Goal: Check status: Check status

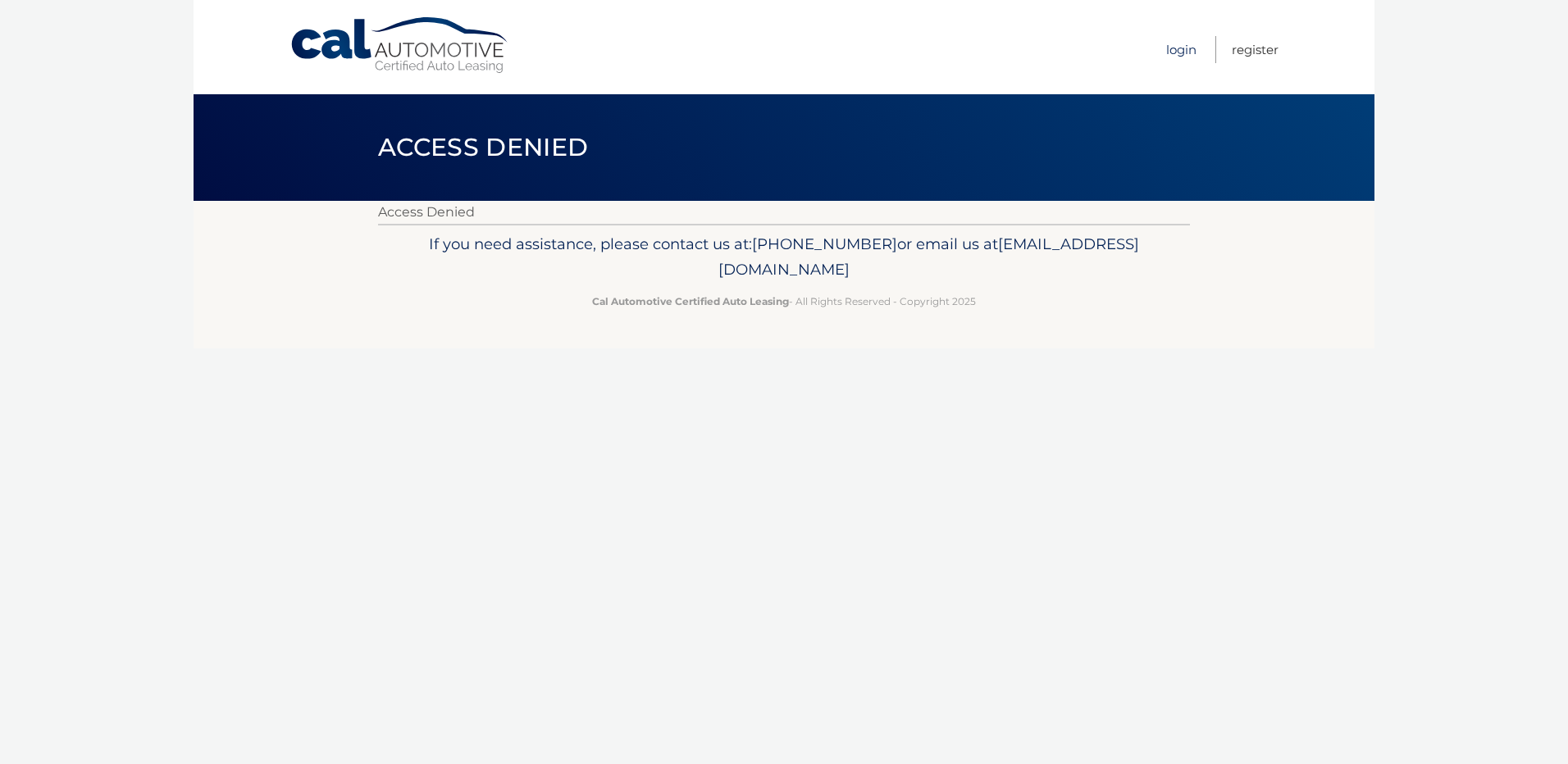
click at [1177, 56] on link "Login" at bounding box center [1181, 50] width 30 height 27
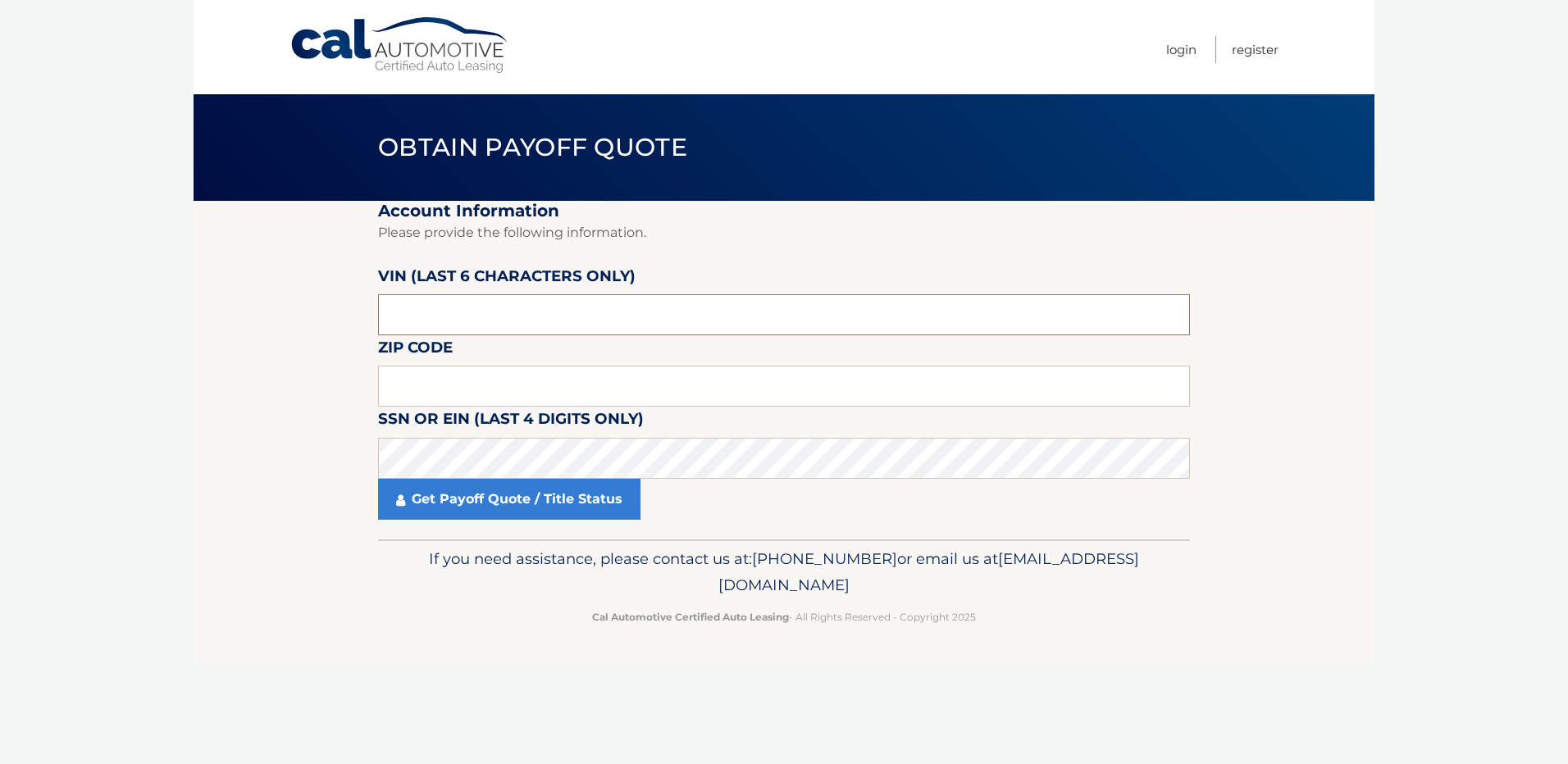
click at [564, 330] on input "text" at bounding box center [784, 315] width 812 height 41
type input "608209"
click at [479, 379] on input "text" at bounding box center [784, 387] width 812 height 41
type input "33024"
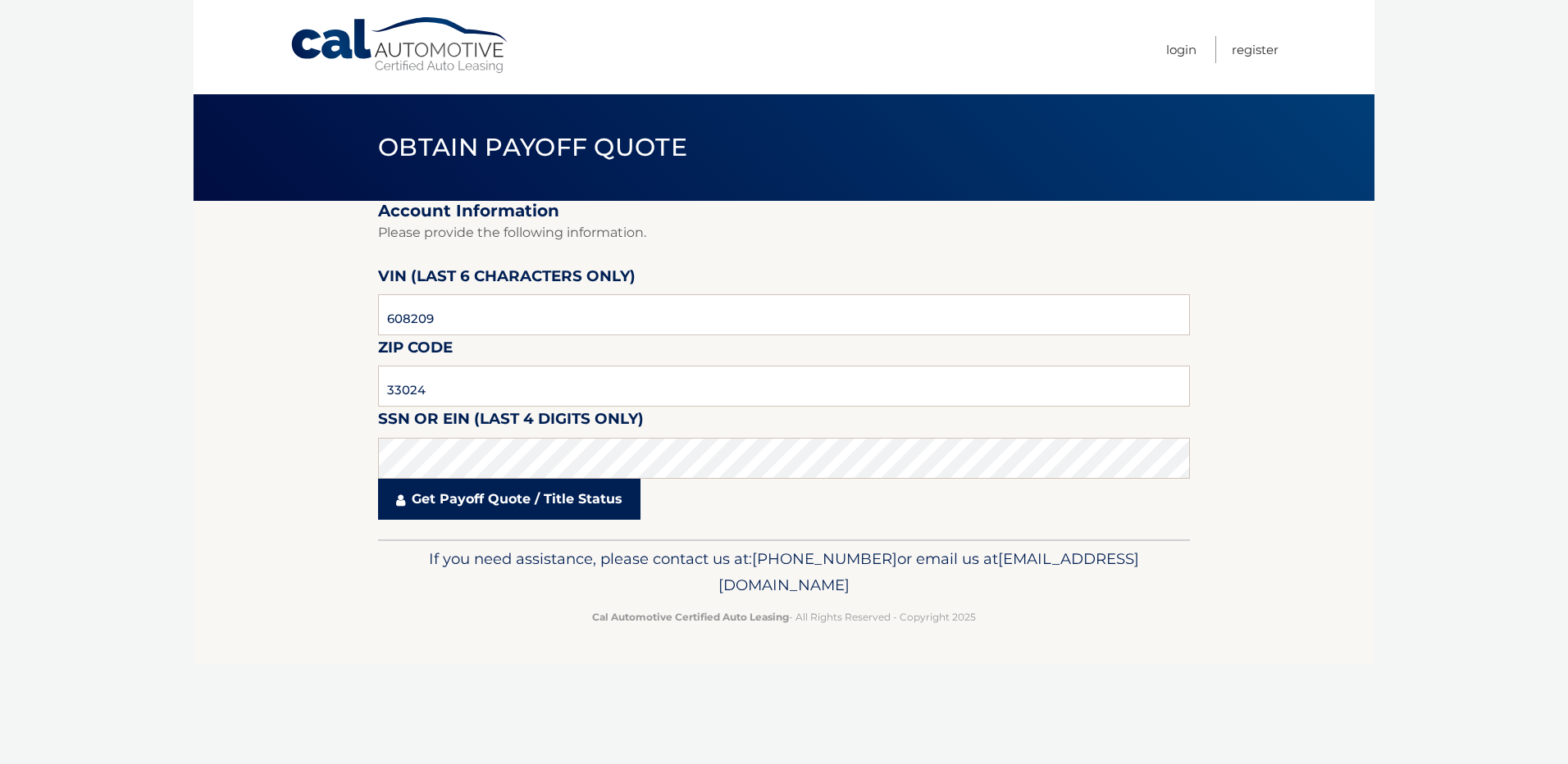
click at [587, 501] on link "Get Payoff Quote / Title Status" at bounding box center [510, 499] width 262 height 41
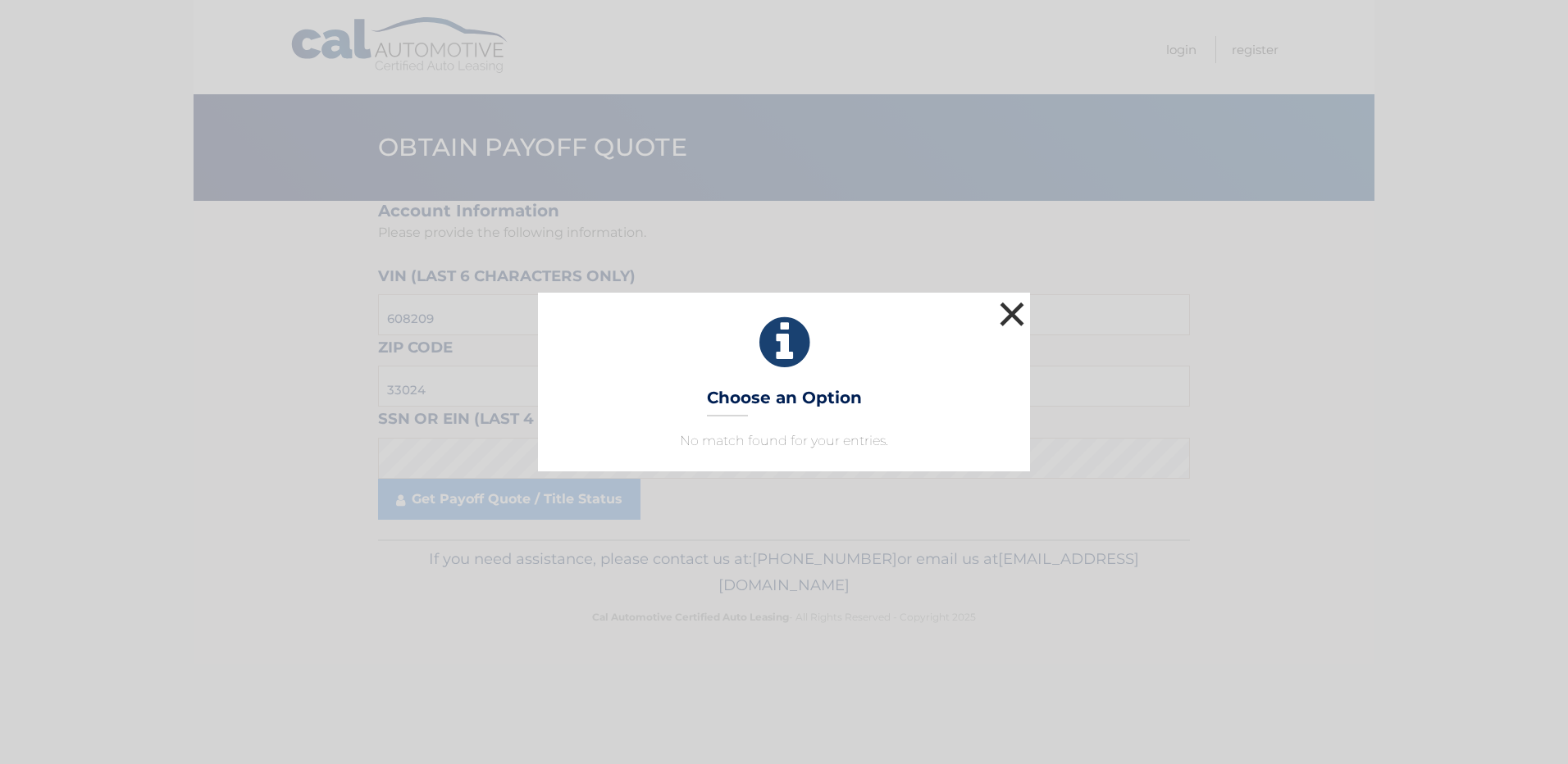
click at [1013, 314] on button "×" at bounding box center [1012, 314] width 33 height 33
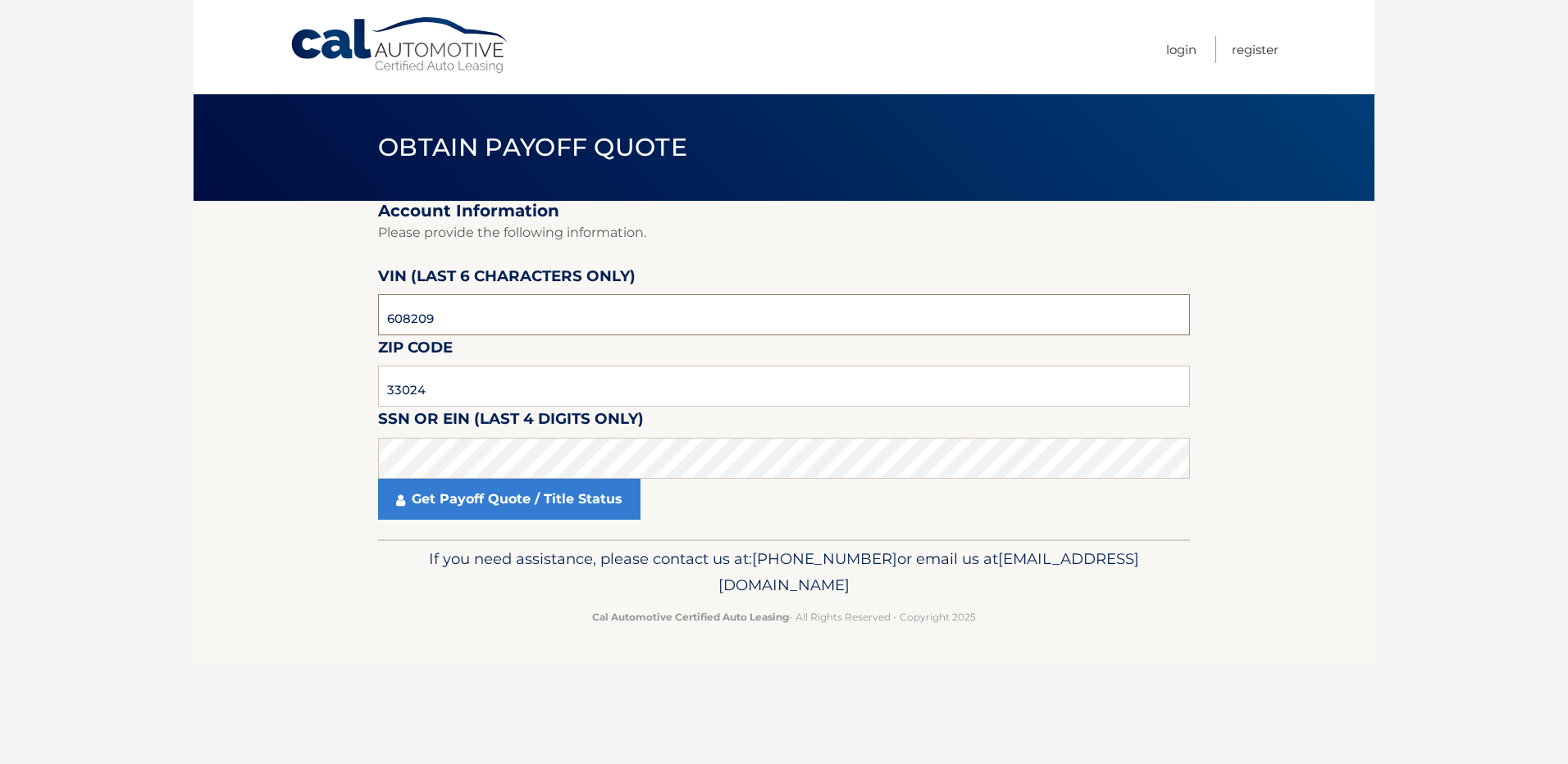
drag, startPoint x: 447, startPoint y: 318, endPoint x: 326, endPoint y: 323, distance: 121.1
click at [326, 323] on section "Account Information Please provide the following information. VIN (last 6 chara…" at bounding box center [784, 370] width 1181 height 339
type input "608209"
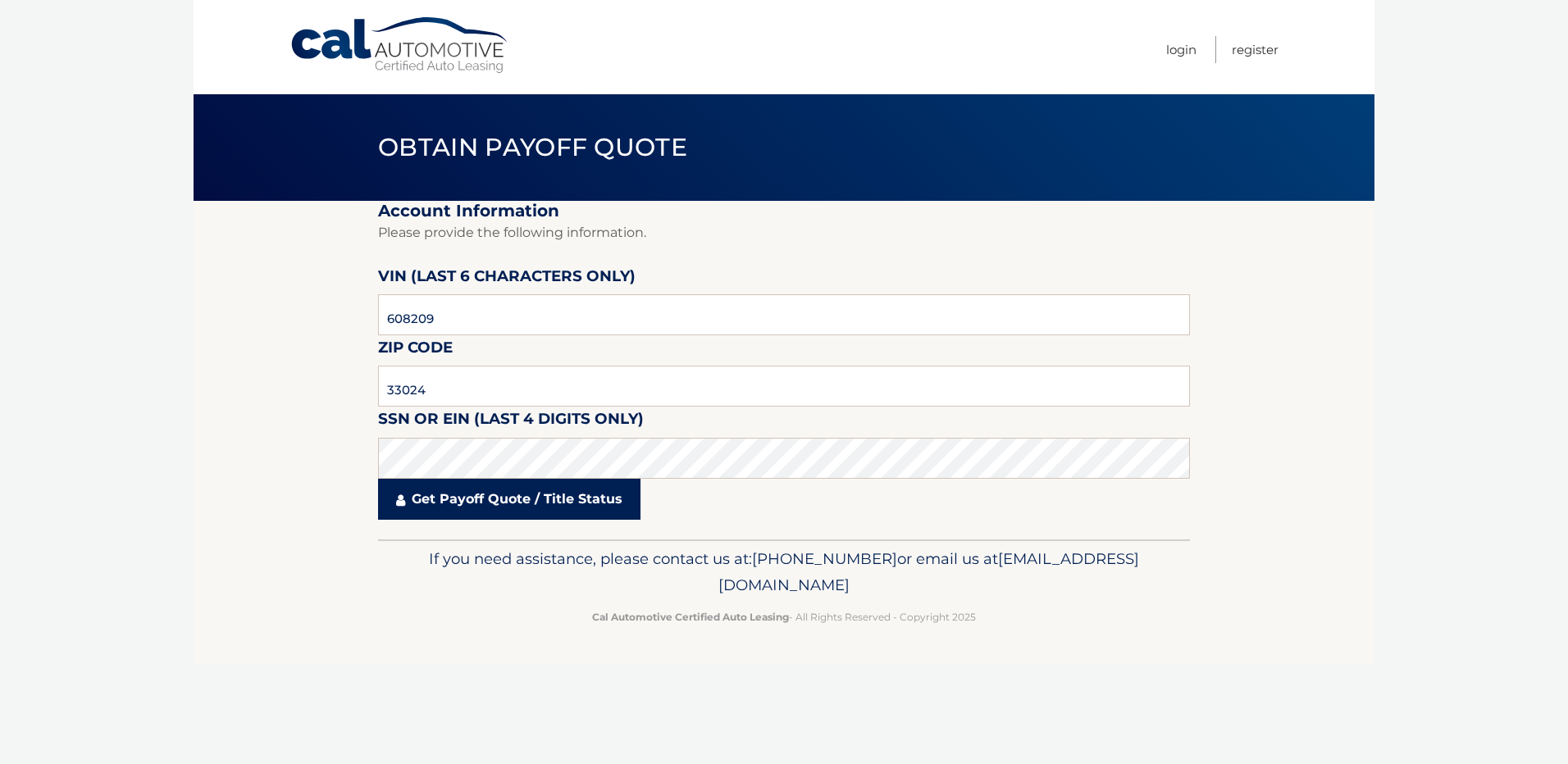
click at [469, 511] on link "Get Payoff Quote / Title Status" at bounding box center [510, 499] width 262 height 41
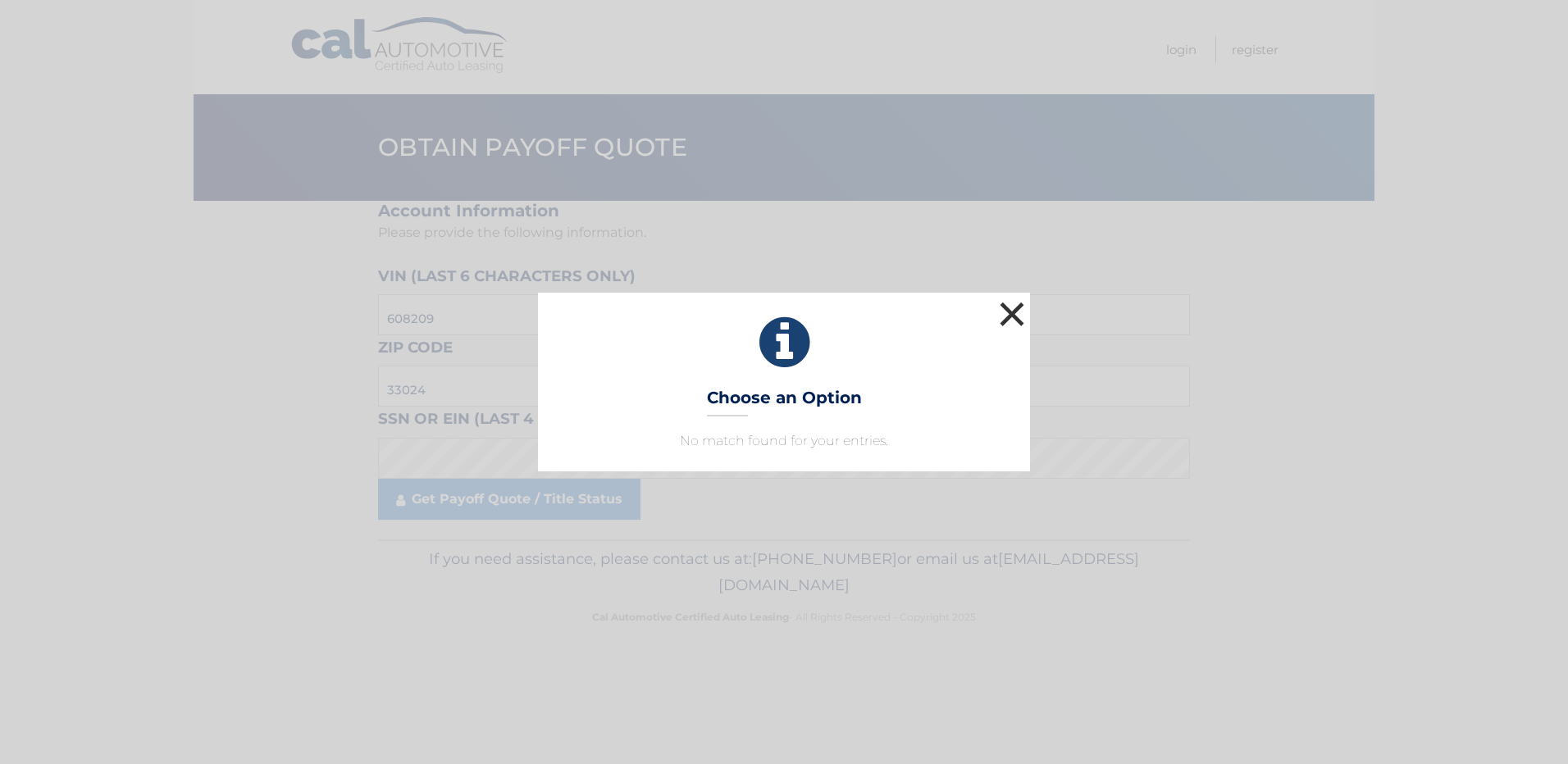
click at [1005, 310] on button "×" at bounding box center [1012, 314] width 33 height 33
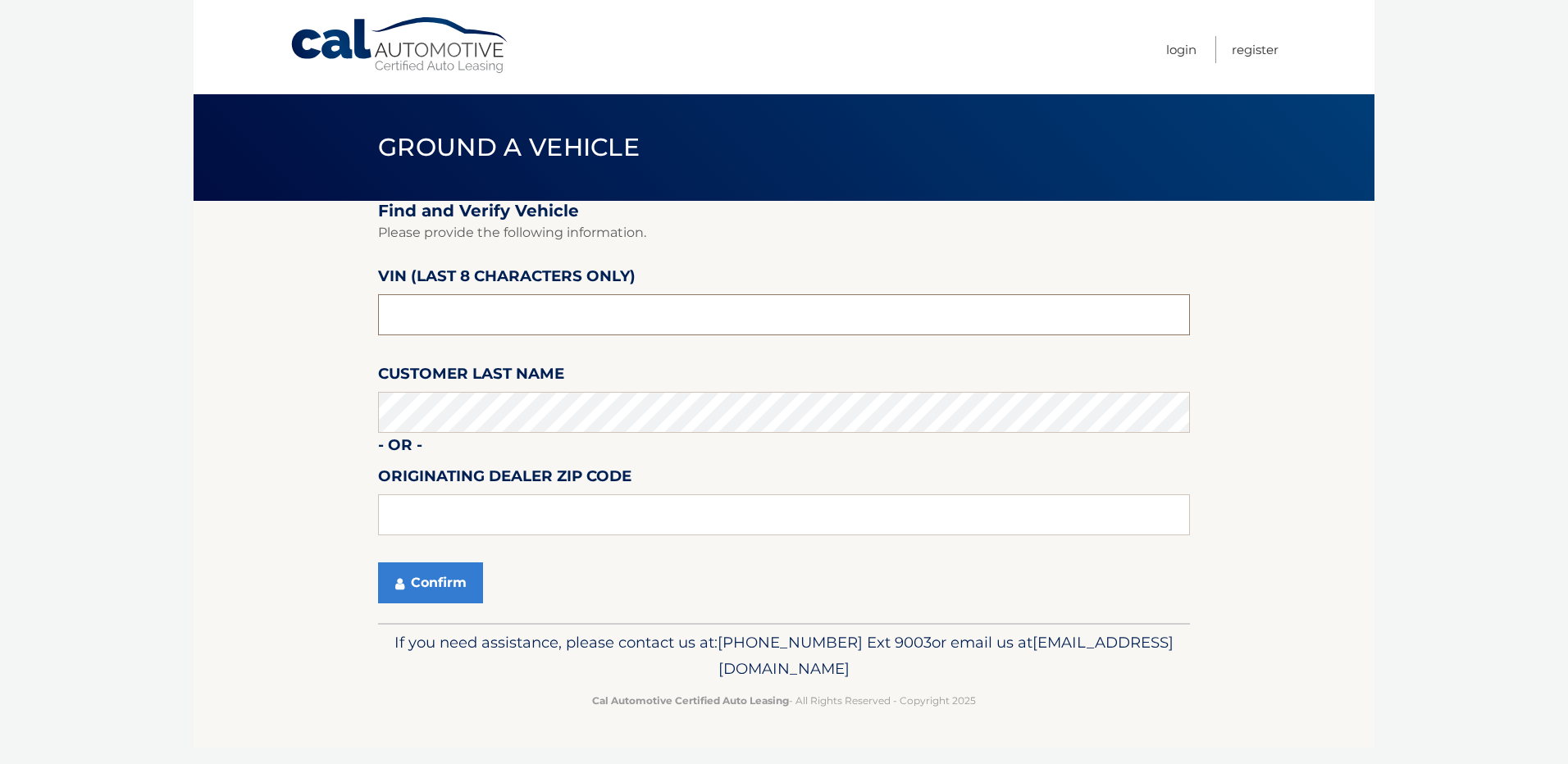
click at [490, 309] on input "text" at bounding box center [784, 315] width 812 height 41
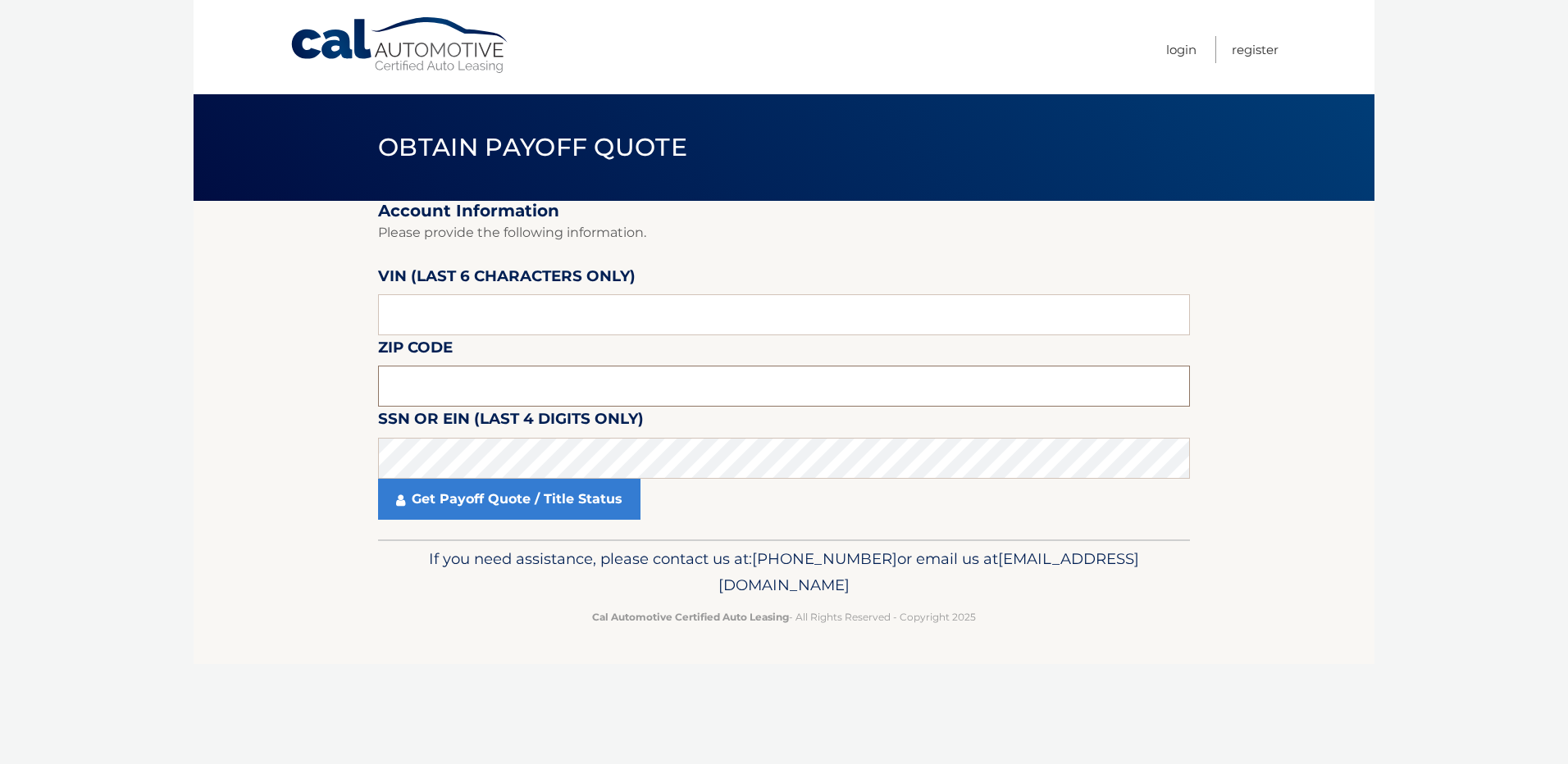
click at [494, 385] on input "text" at bounding box center [784, 387] width 812 height 41
click at [889, 554] on span "609-807-3200" at bounding box center [824, 559] width 145 height 19
click at [490, 312] on input "text" at bounding box center [784, 315] width 812 height 41
click at [404, 308] on input "text" at bounding box center [784, 315] width 812 height 41
drag, startPoint x: 404, startPoint y: 308, endPoint x: 396, endPoint y: 316, distance: 11.3
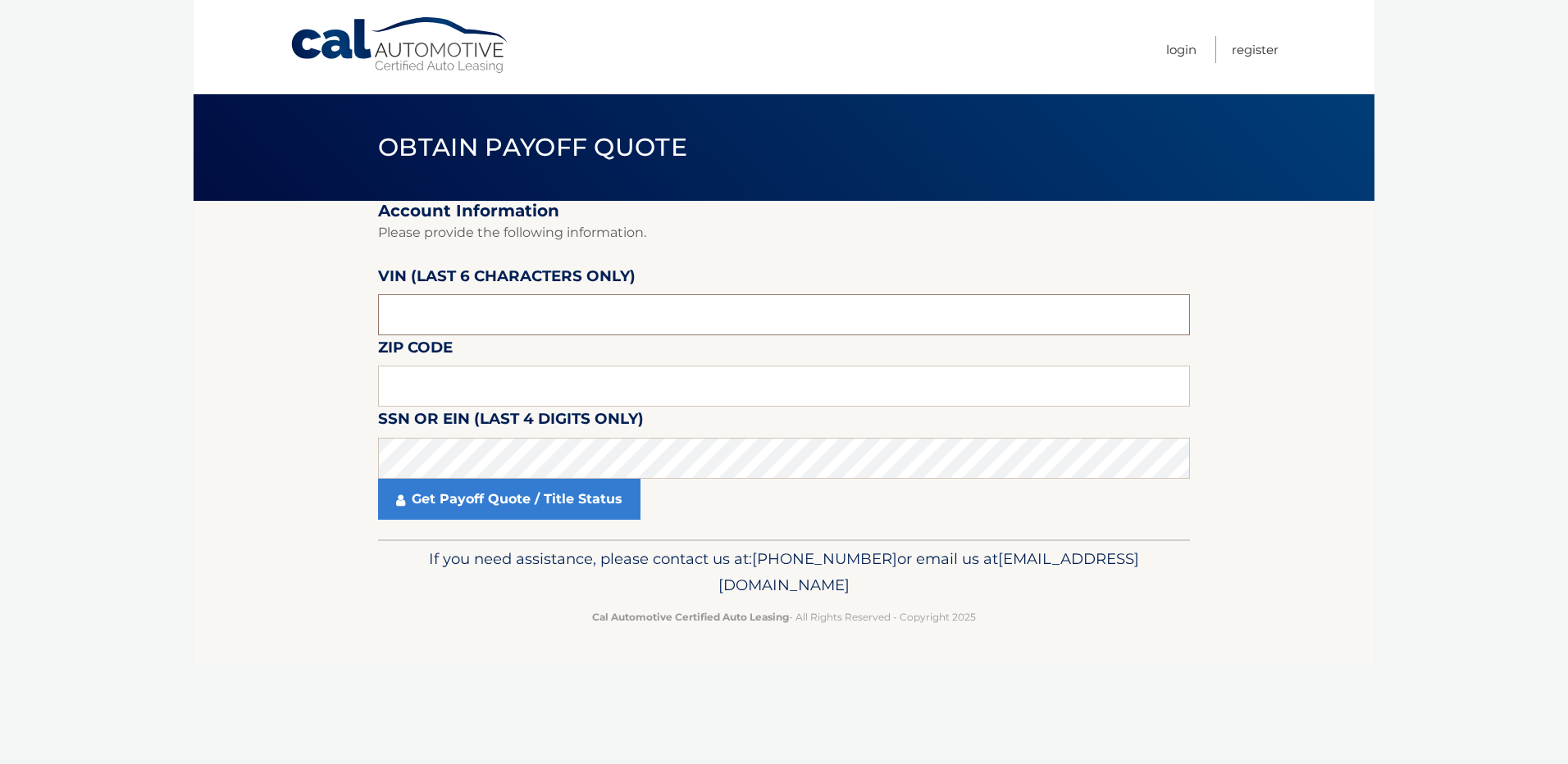
click at [396, 316] on input "text" at bounding box center [784, 315] width 812 height 41
paste input "608209"
type input "608209"
type input "33024"
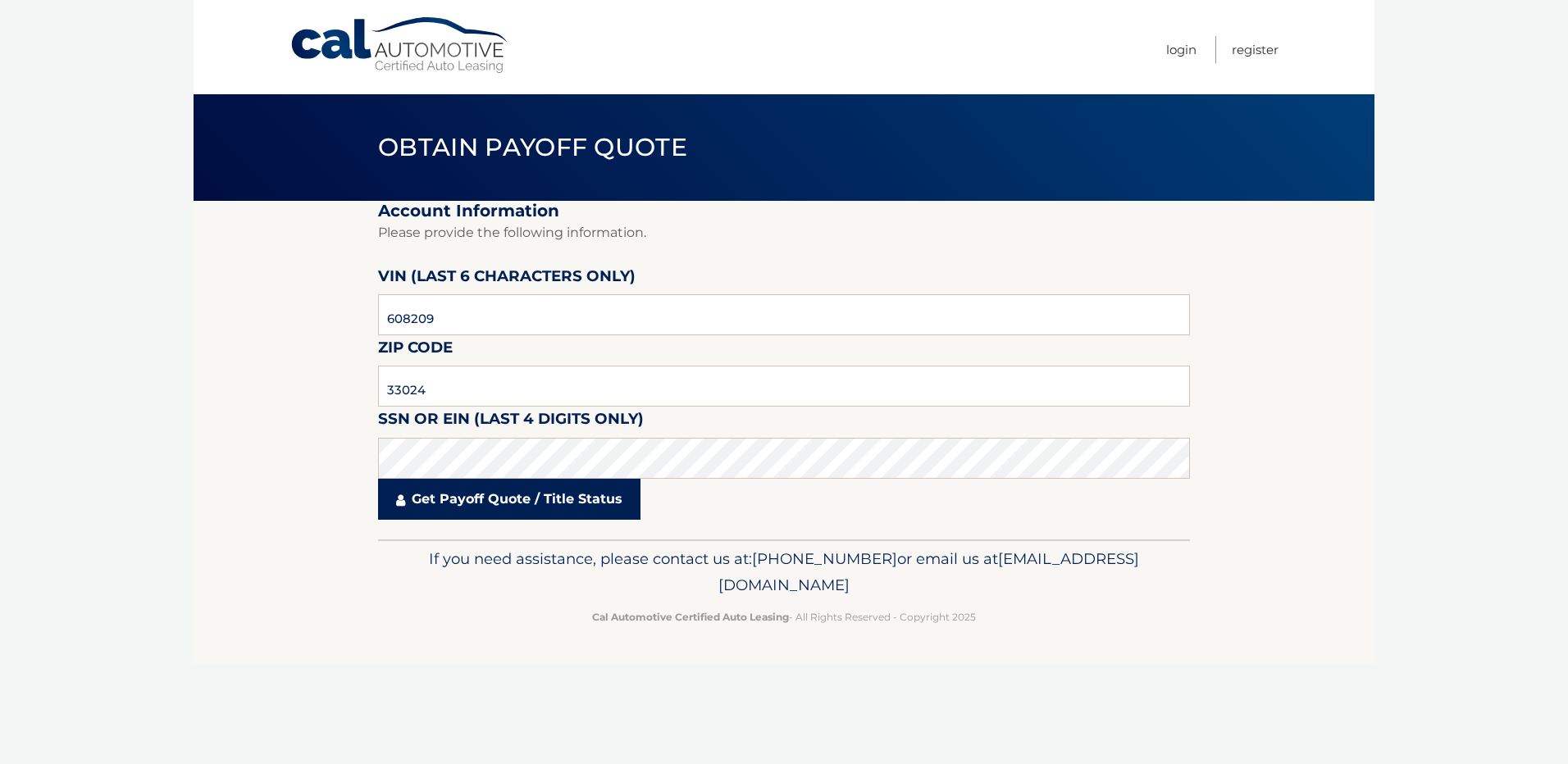
click at [533, 512] on link "Get Payoff Quote / Title Status" at bounding box center [510, 499] width 262 height 41
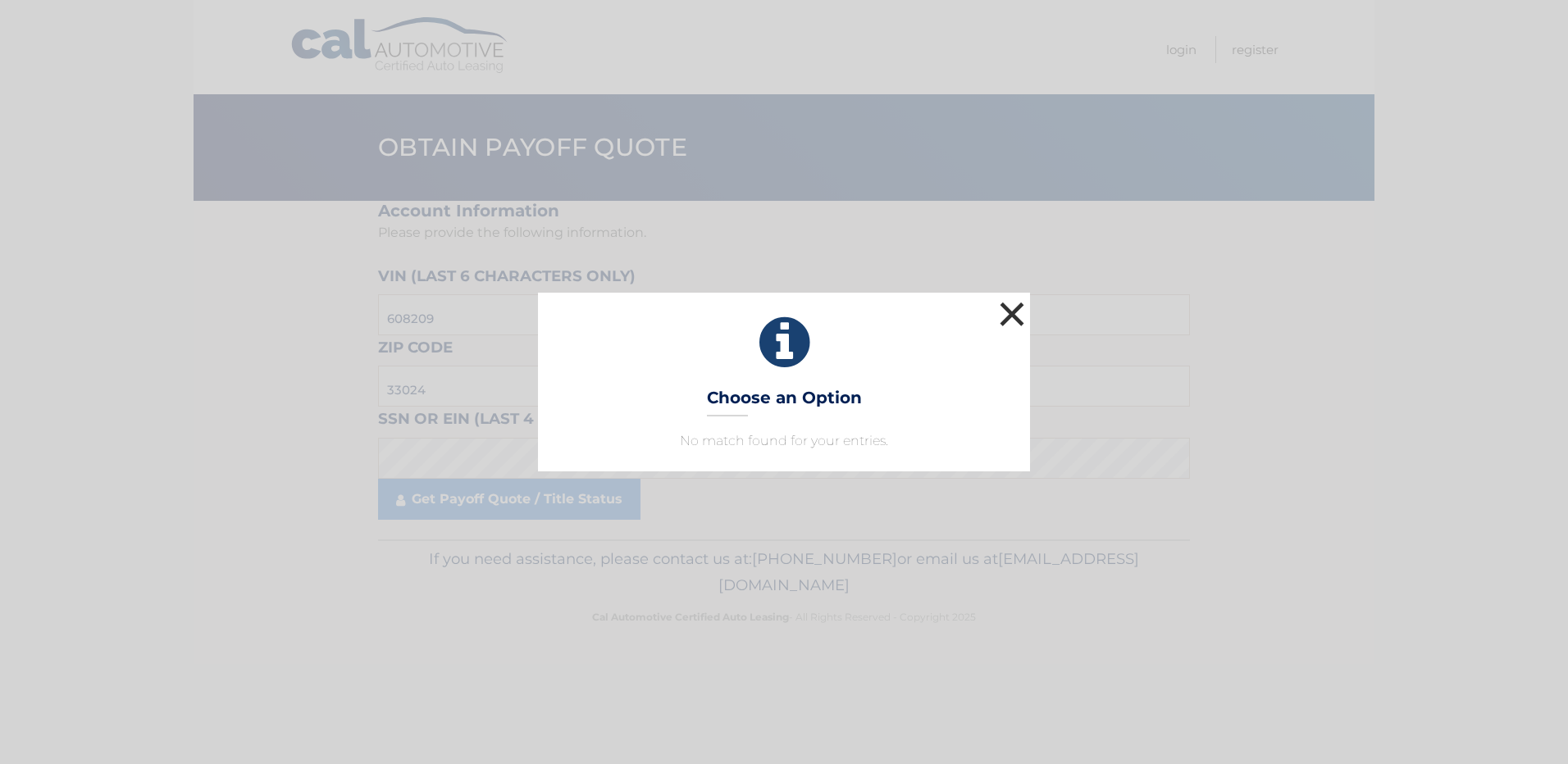
click at [999, 313] on button "×" at bounding box center [1012, 314] width 33 height 33
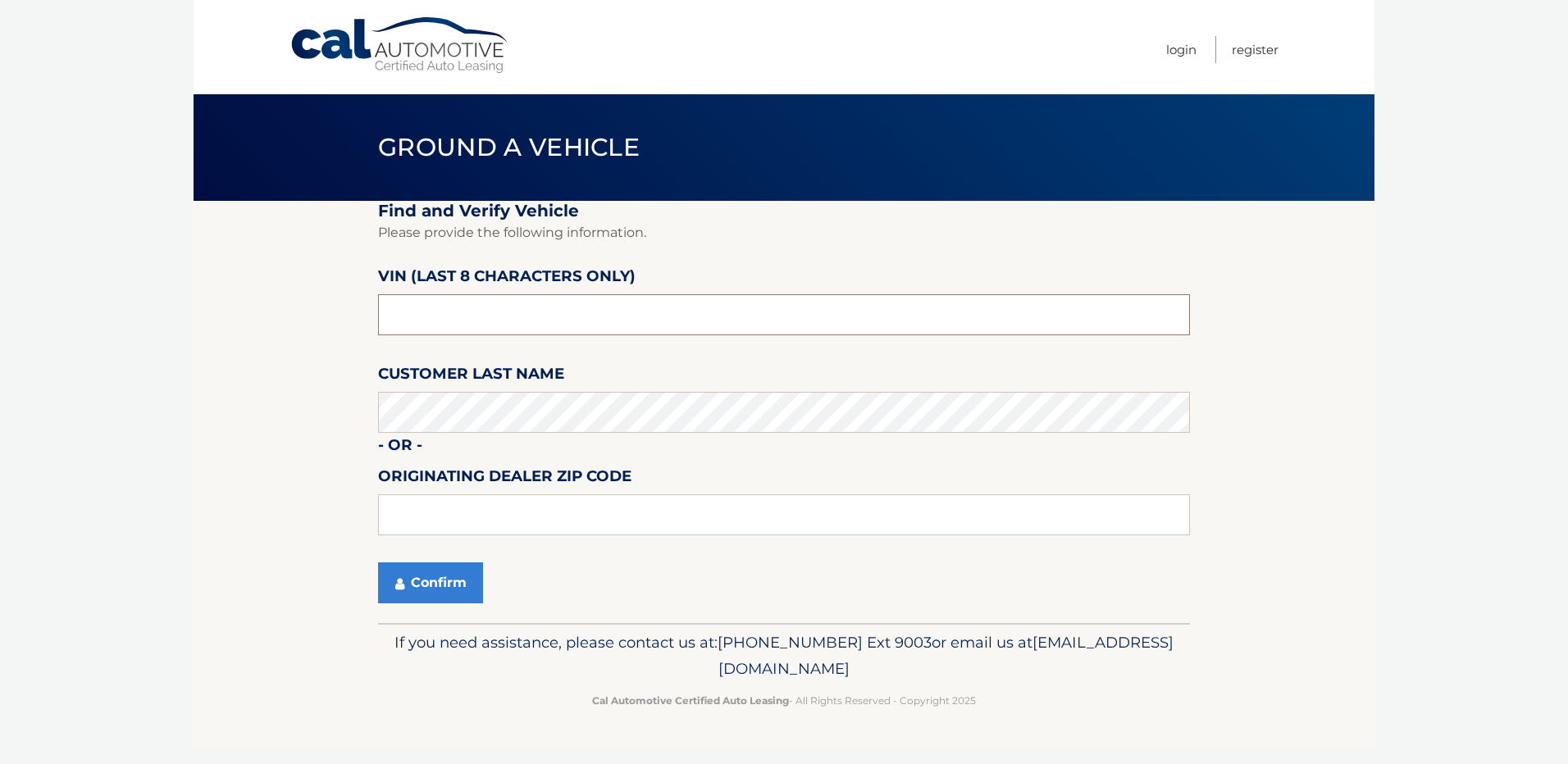
click at [514, 322] on input "text" at bounding box center [784, 315] width 812 height 41
